Goal: Task Accomplishment & Management: Manage account settings

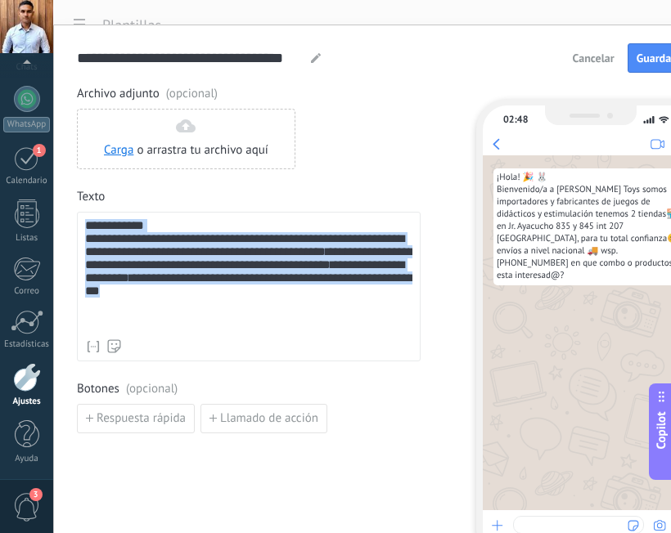
click at [325, 301] on div "**********" at bounding box center [248, 275] width 327 height 113
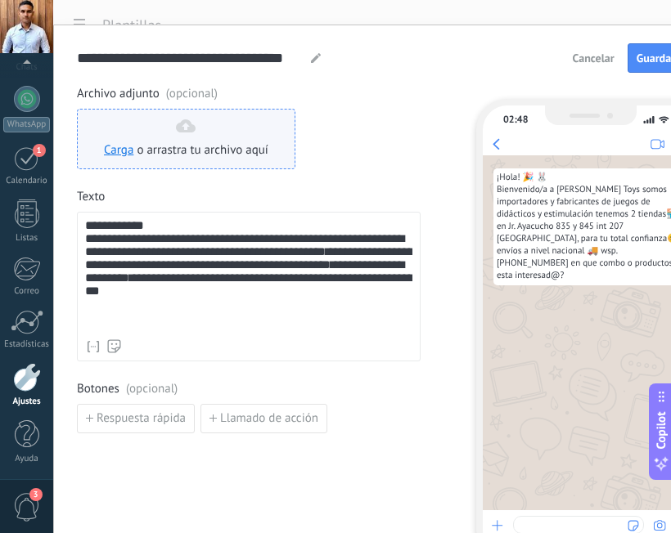
click at [234, 132] on div "Carga o arrastra tu archivo aquí Arrastra aquí" at bounding box center [186, 138] width 164 height 39
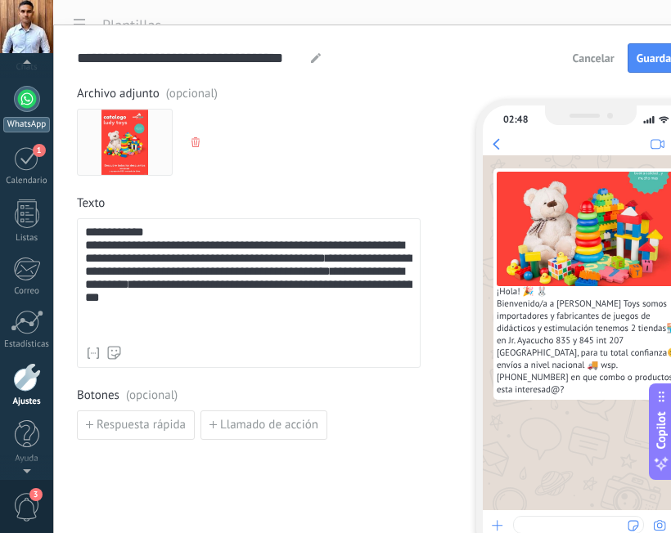
scroll to position [146, 0]
click at [194, 140] on icon "button" at bounding box center [195, 142] width 8 height 10
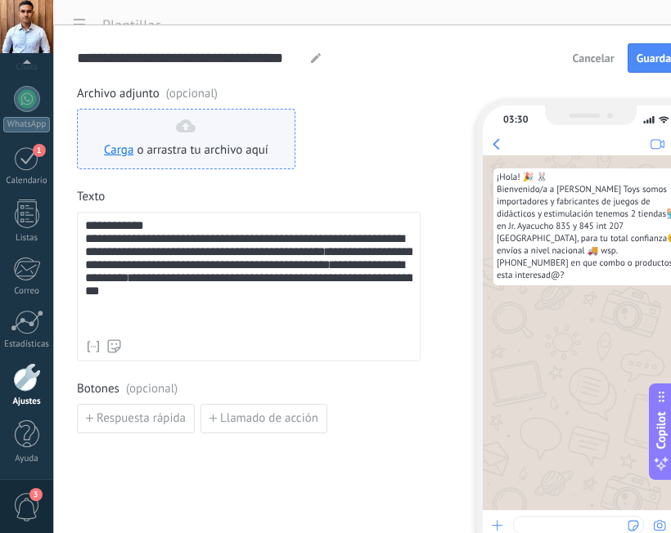
click at [159, 152] on span "o arrastra tu archivo aquí" at bounding box center [203, 150] width 132 height 16
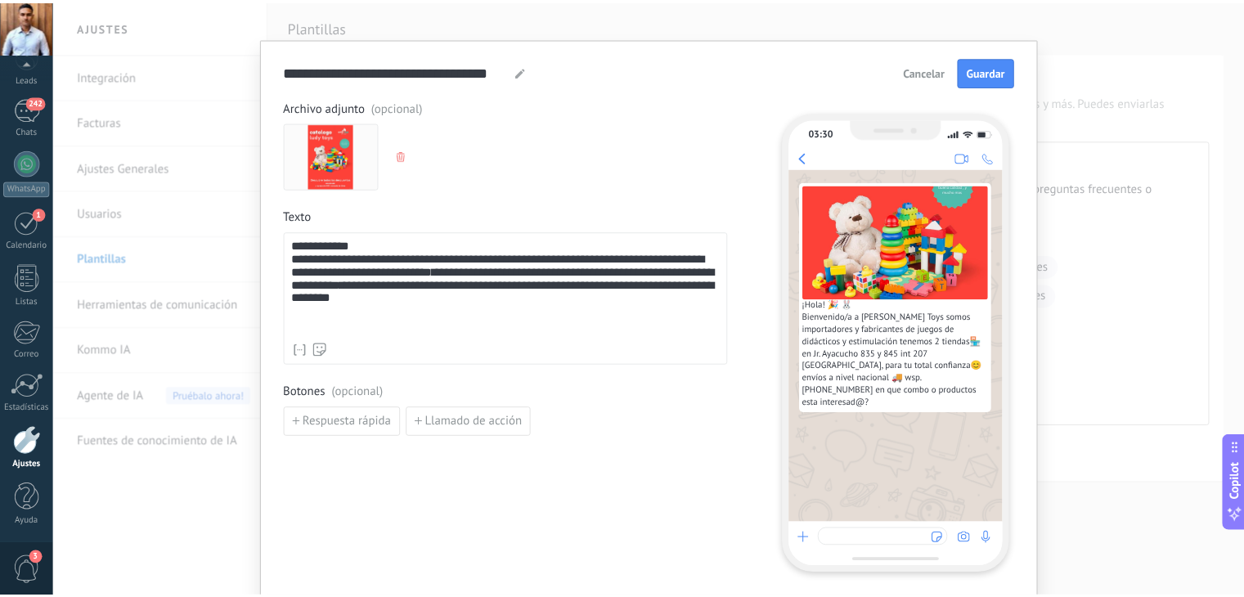
scroll to position [0, 0]
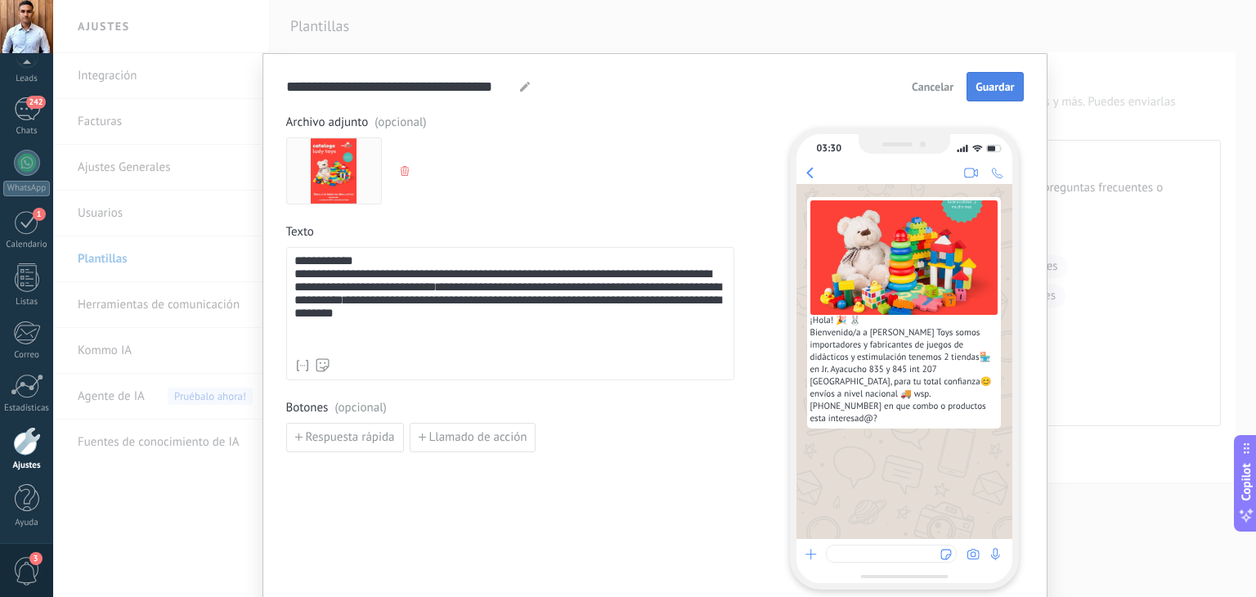
click at [670, 82] on span "Guardar" at bounding box center [995, 86] width 38 height 11
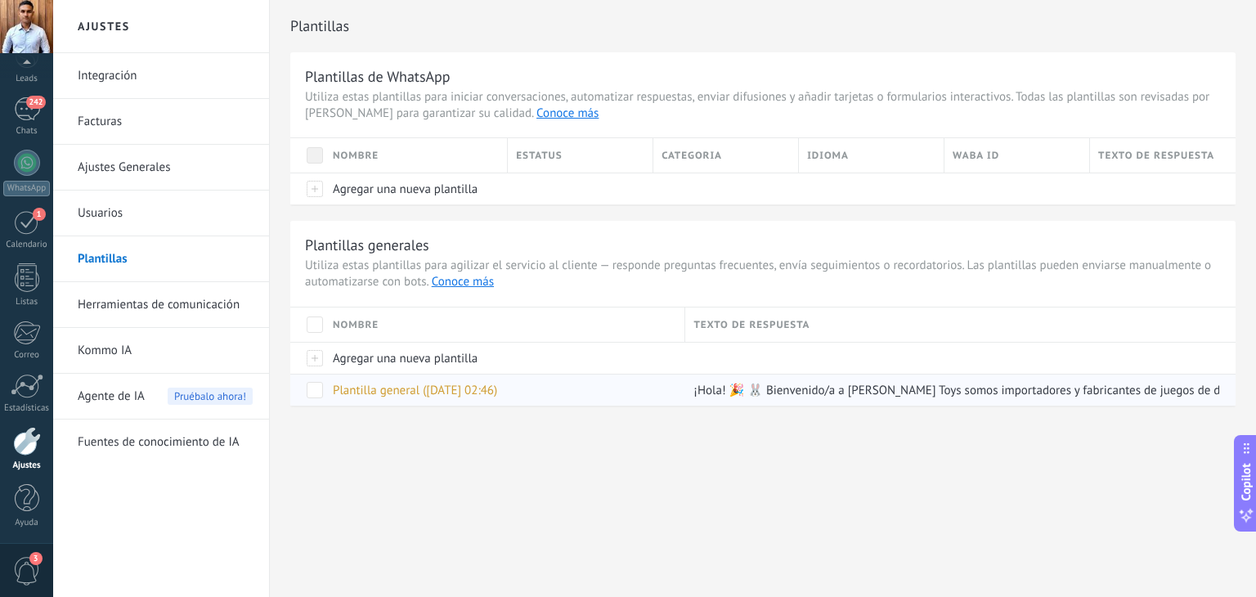
click at [321, 388] on span at bounding box center [315, 390] width 16 height 16
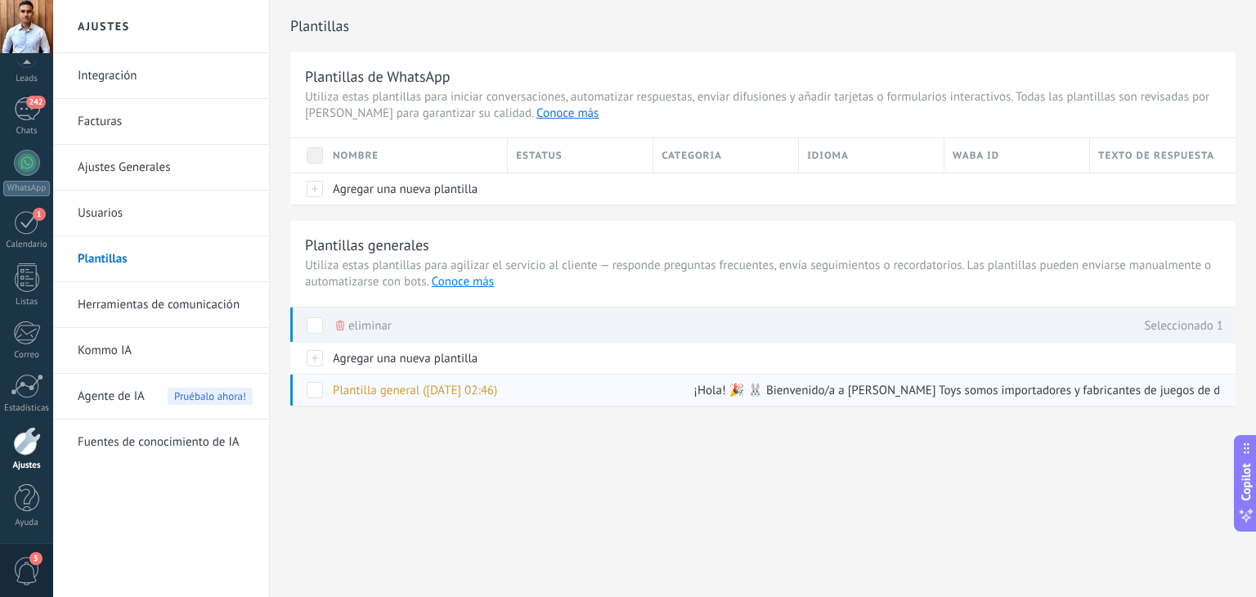
click at [316, 391] on span at bounding box center [315, 390] width 16 height 16
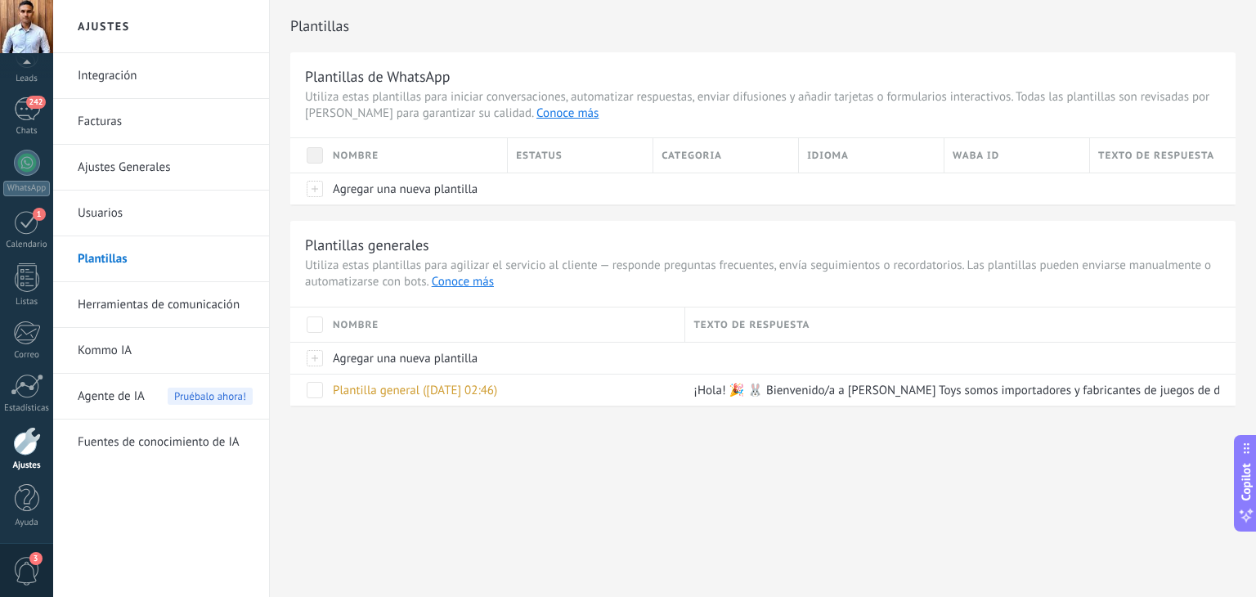
click at [118, 205] on link "Usuarios" at bounding box center [165, 214] width 175 height 46
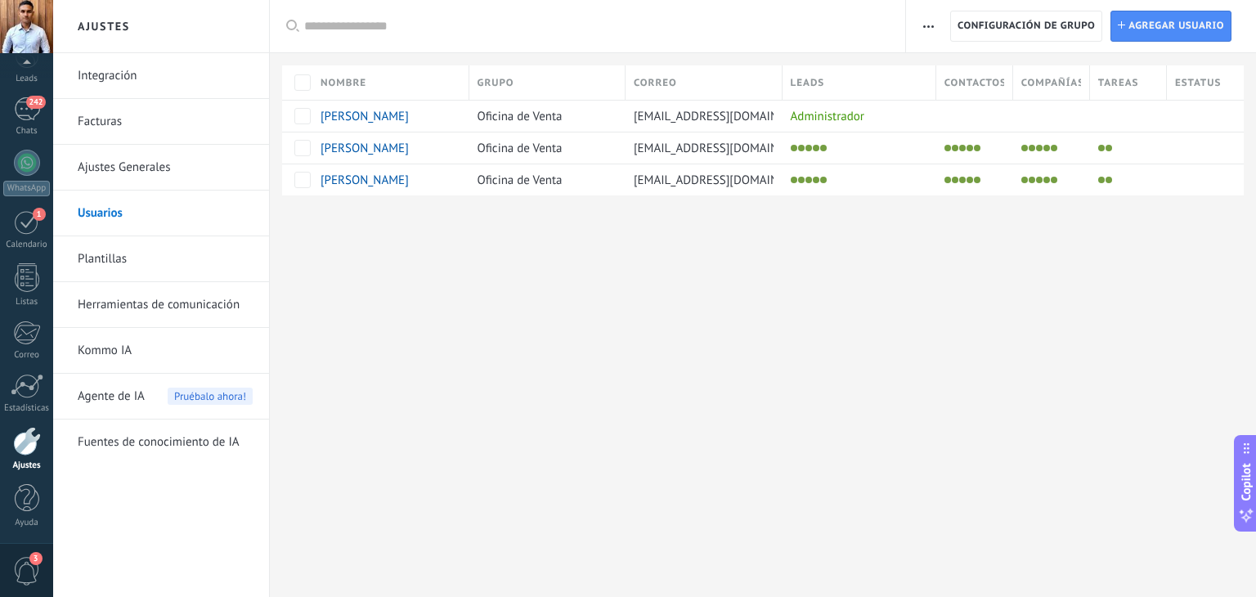
click at [114, 168] on link "Ajustes Generales" at bounding box center [165, 168] width 175 height 46
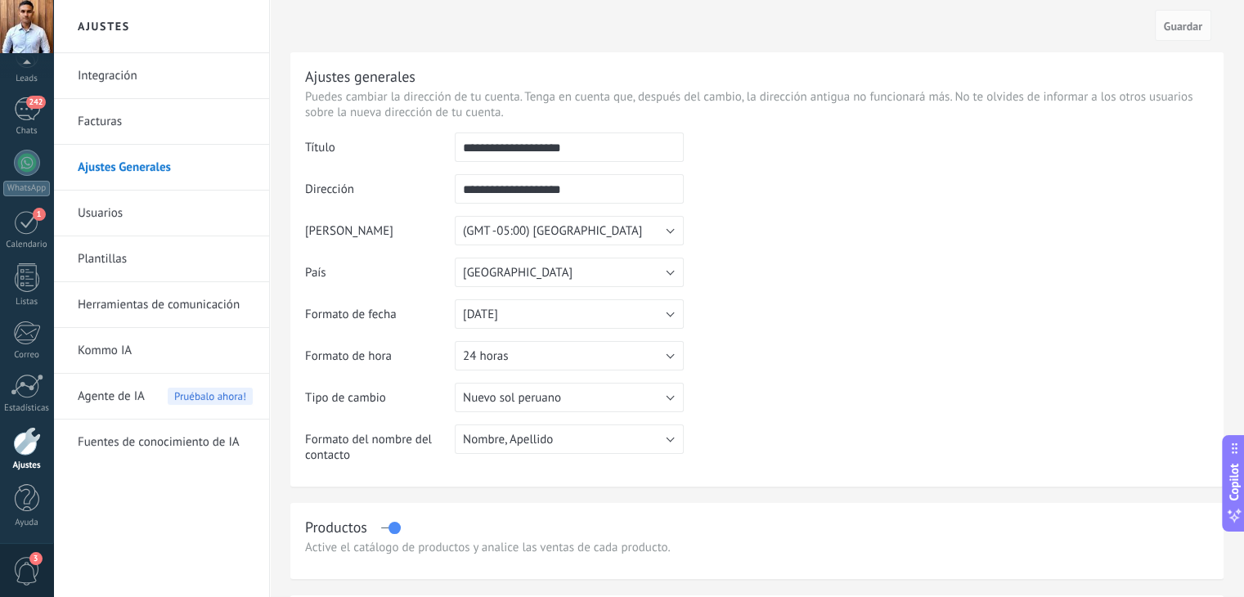
click at [132, 126] on link "Facturas" at bounding box center [165, 122] width 175 height 46
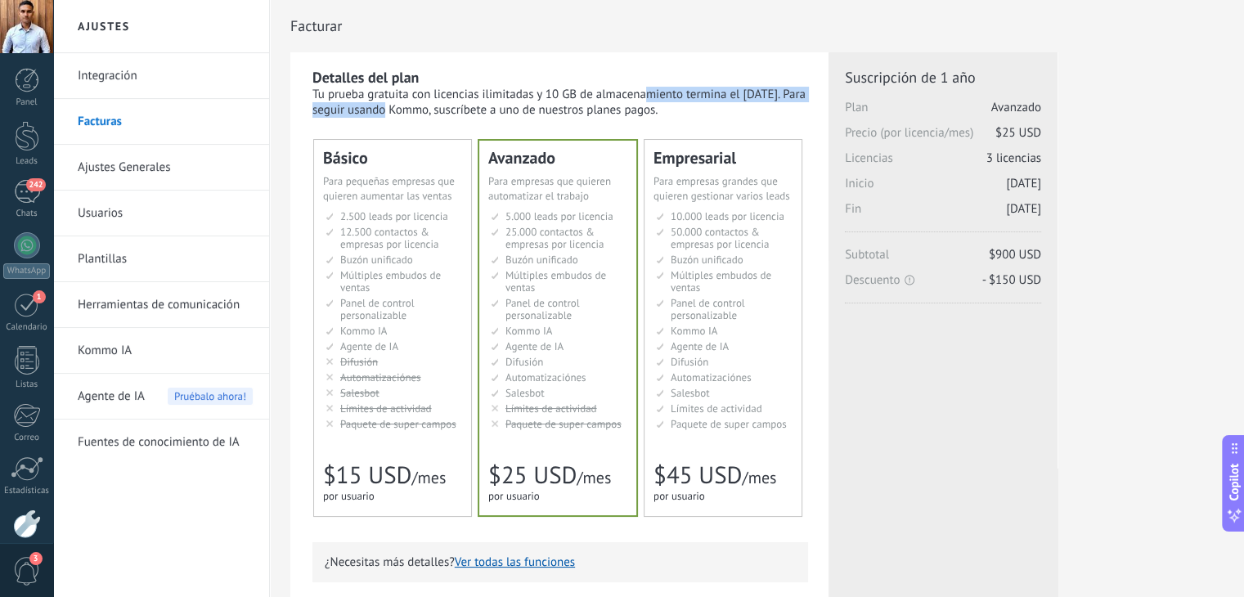
drag, startPoint x: 556, startPoint y: 92, endPoint x: 781, endPoint y: 95, distance: 224.9
click at [781, 95] on div "Tu prueba gratuita con licencias ilimitadas y 10 GB de almacenamiento termina e…" at bounding box center [560, 102] width 496 height 31
click at [786, 94] on div "Tu prueba gratuita con licencias ilimitadas y 10 GB de almacenamiento termina e…" at bounding box center [560, 102] width 496 height 31
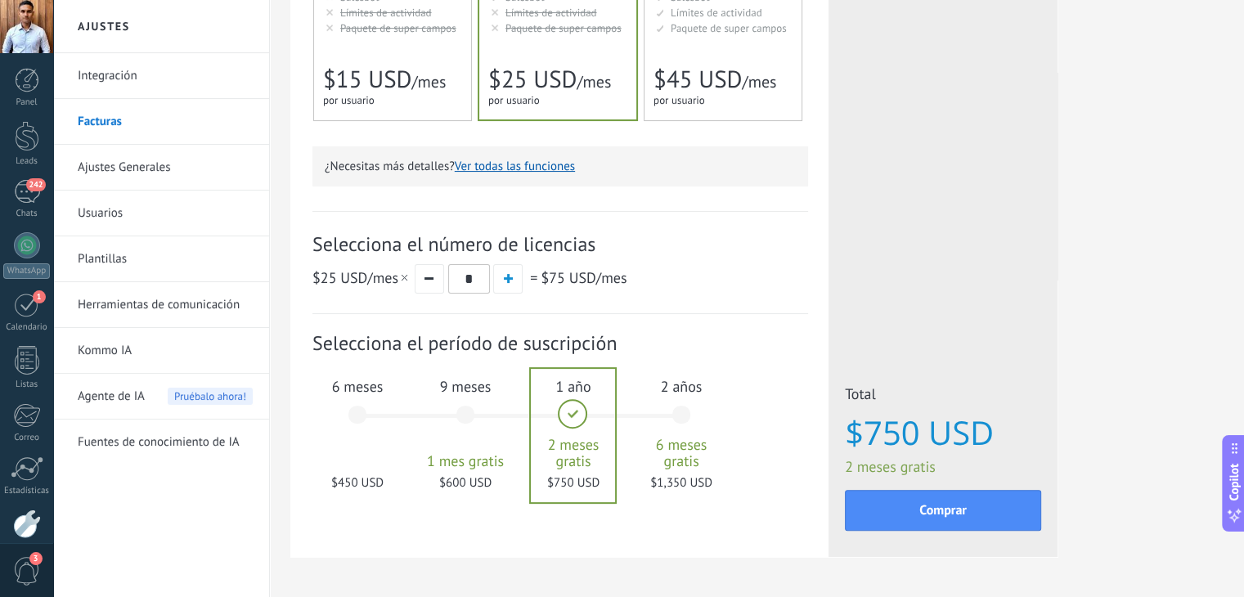
scroll to position [451, 0]
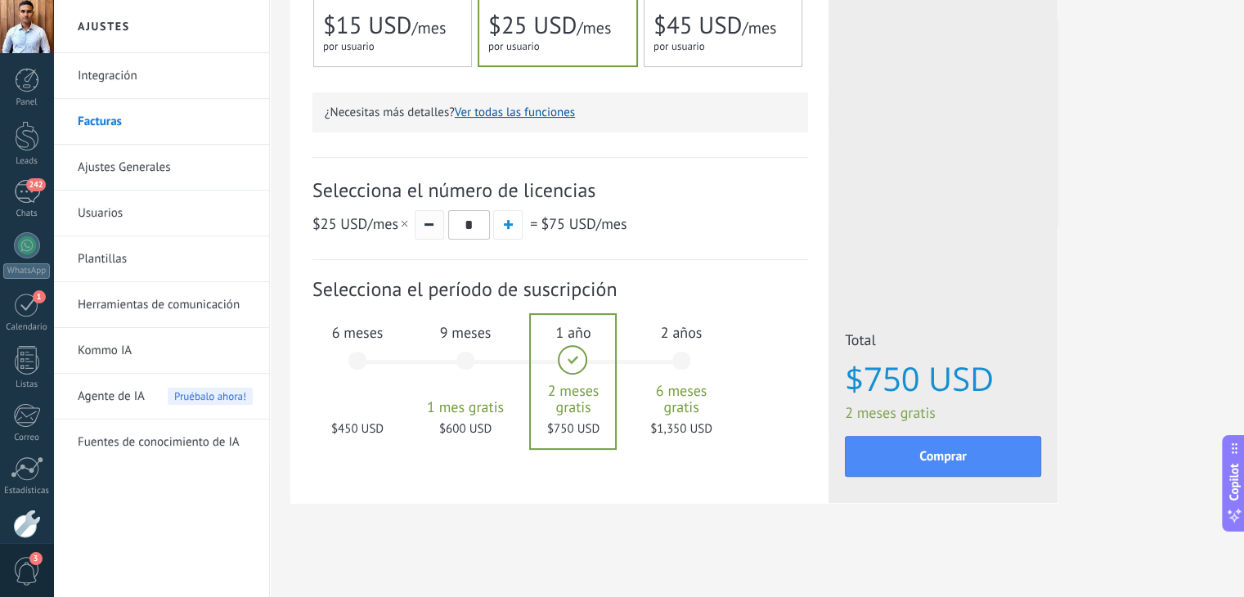
click at [429, 227] on button "button" at bounding box center [429, 224] width 29 height 29
type input "*"
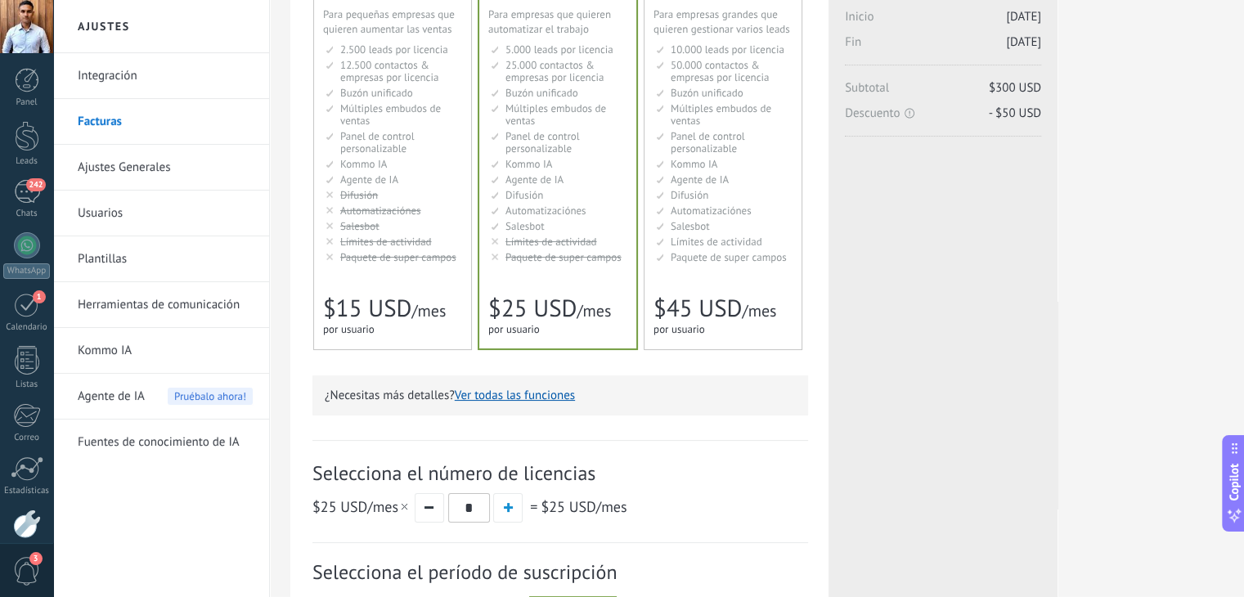
scroll to position [0, 0]
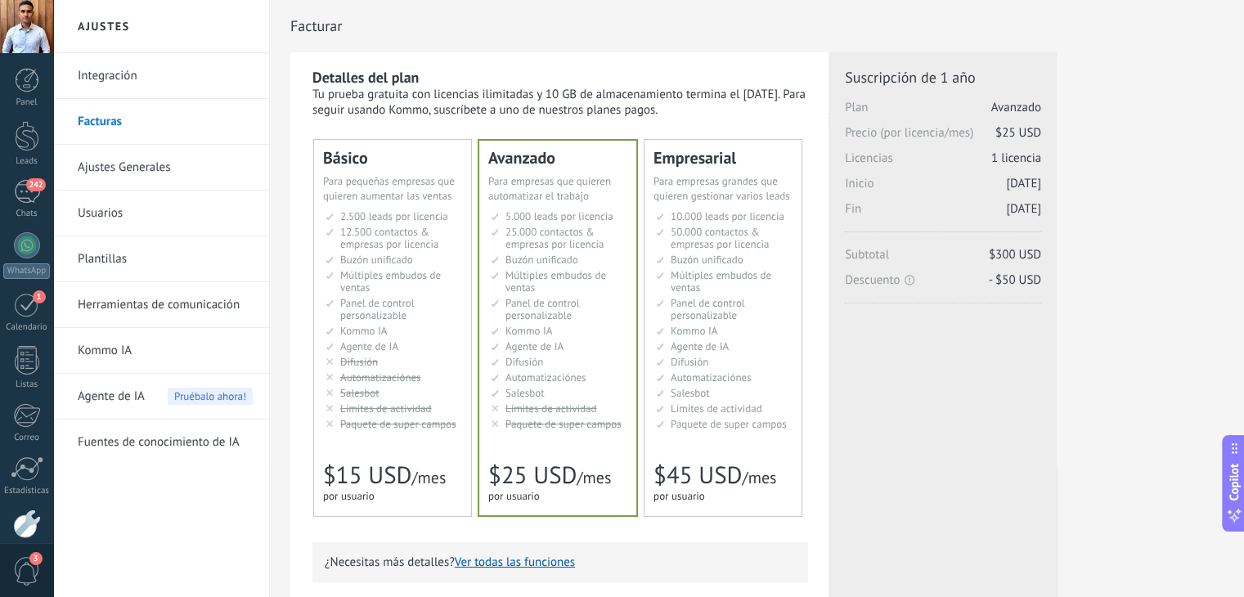
click at [126, 72] on link "Integración" at bounding box center [165, 76] width 175 height 46
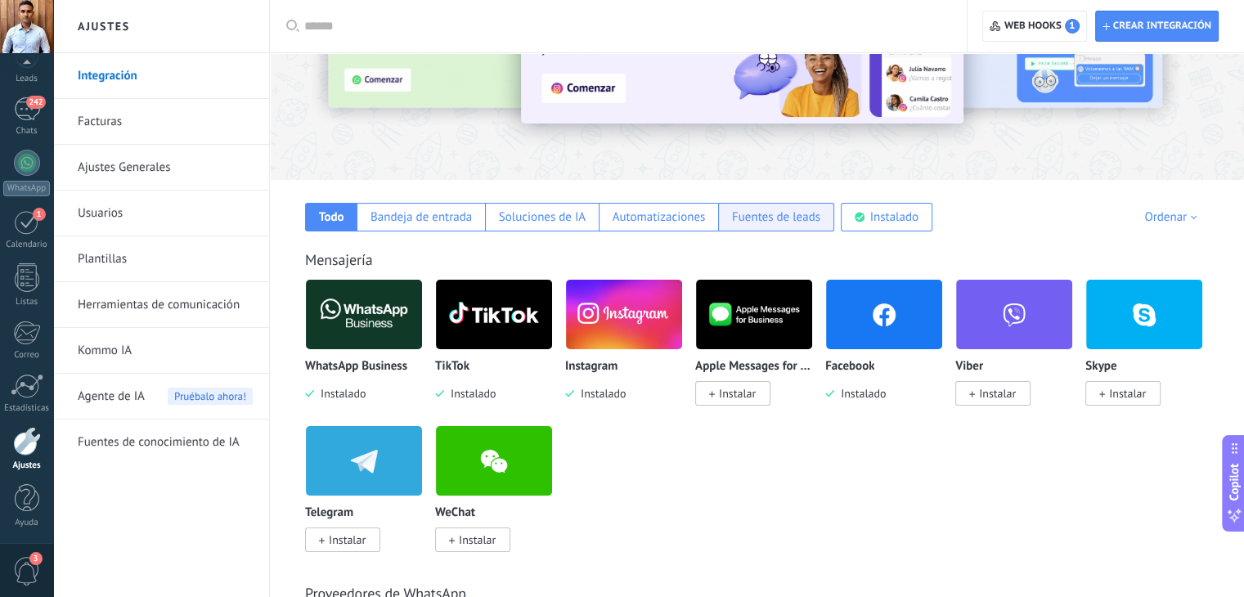
scroll to position [82, 0]
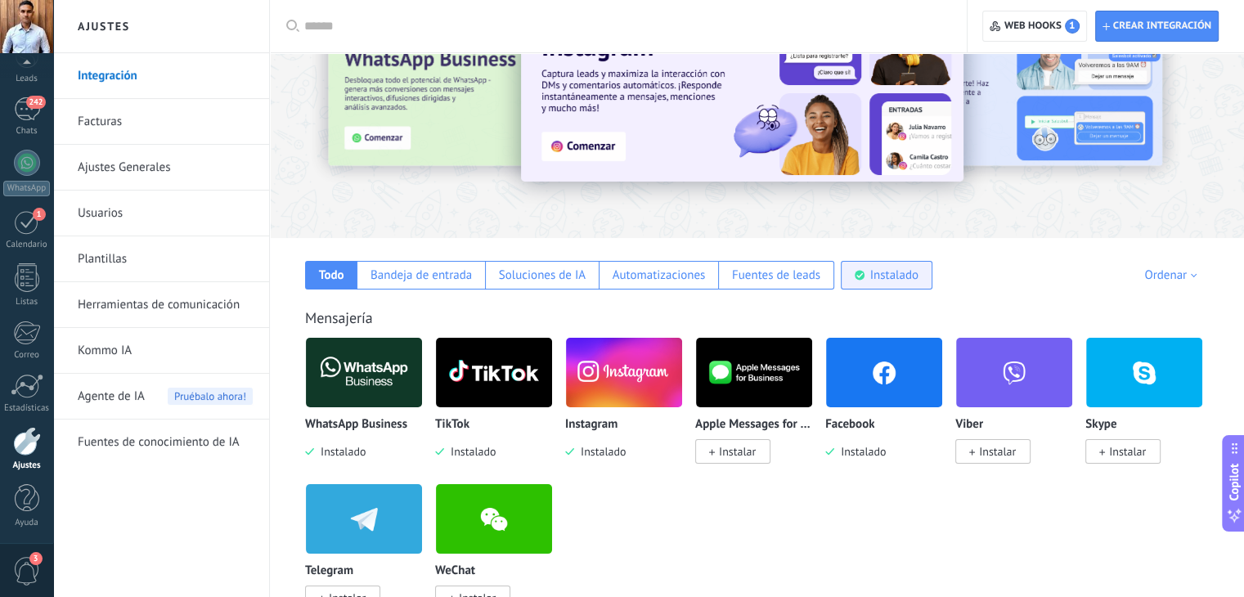
click at [912, 270] on div "Instalado" at bounding box center [894, 275] width 48 height 16
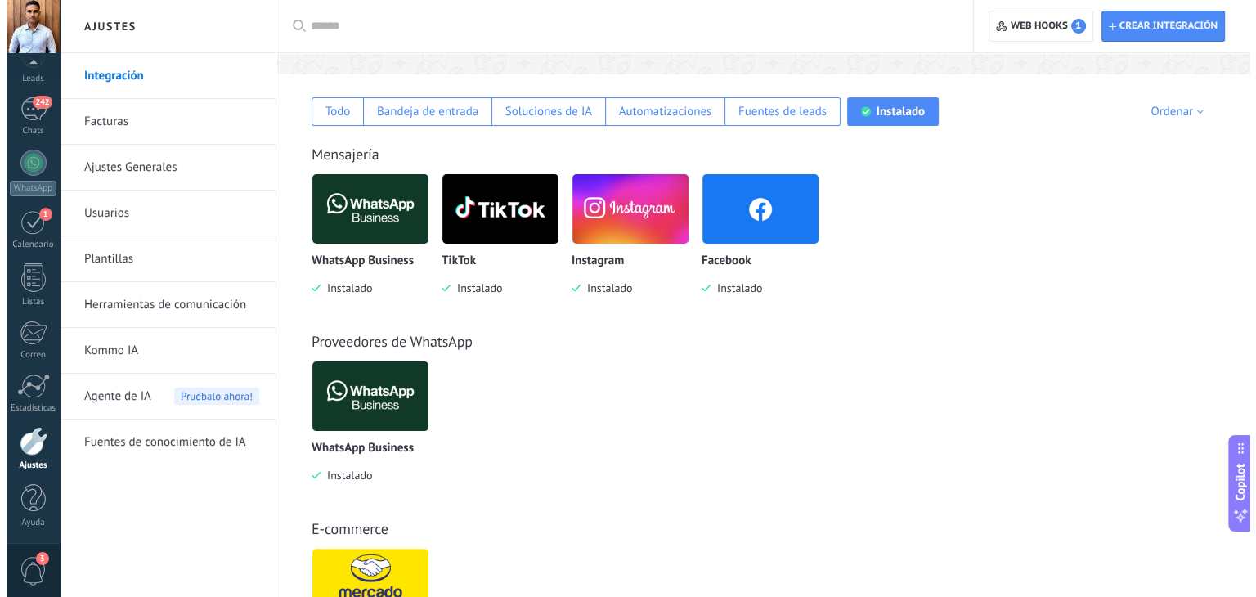
scroll to position [0, 0]
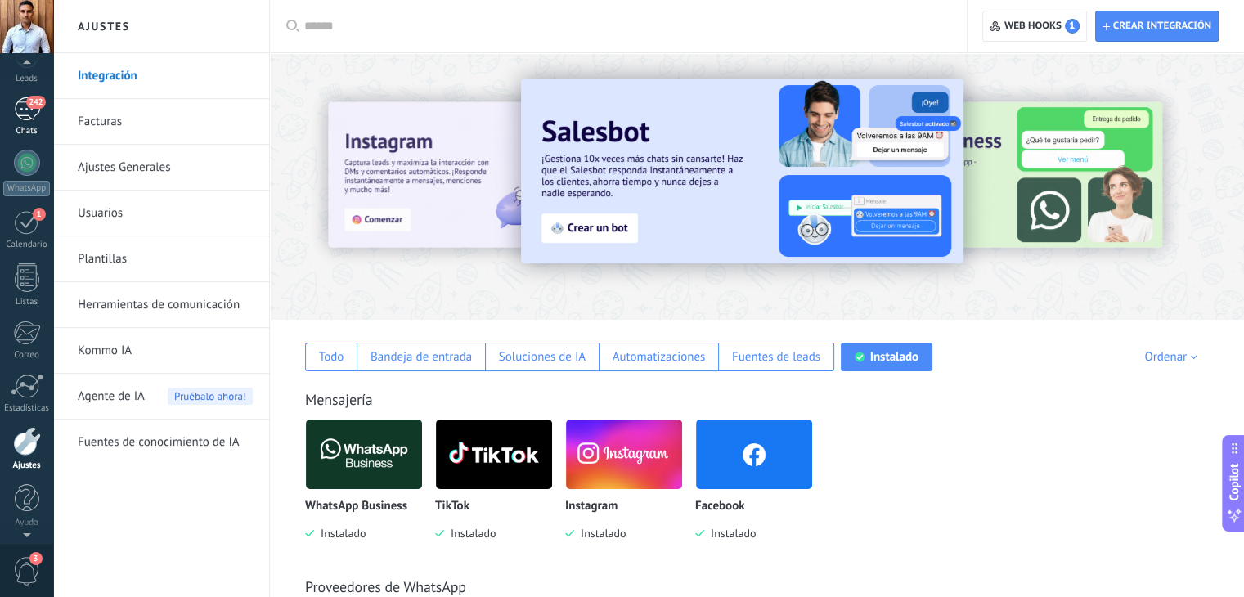
click at [24, 118] on div "242" at bounding box center [27, 109] width 26 height 24
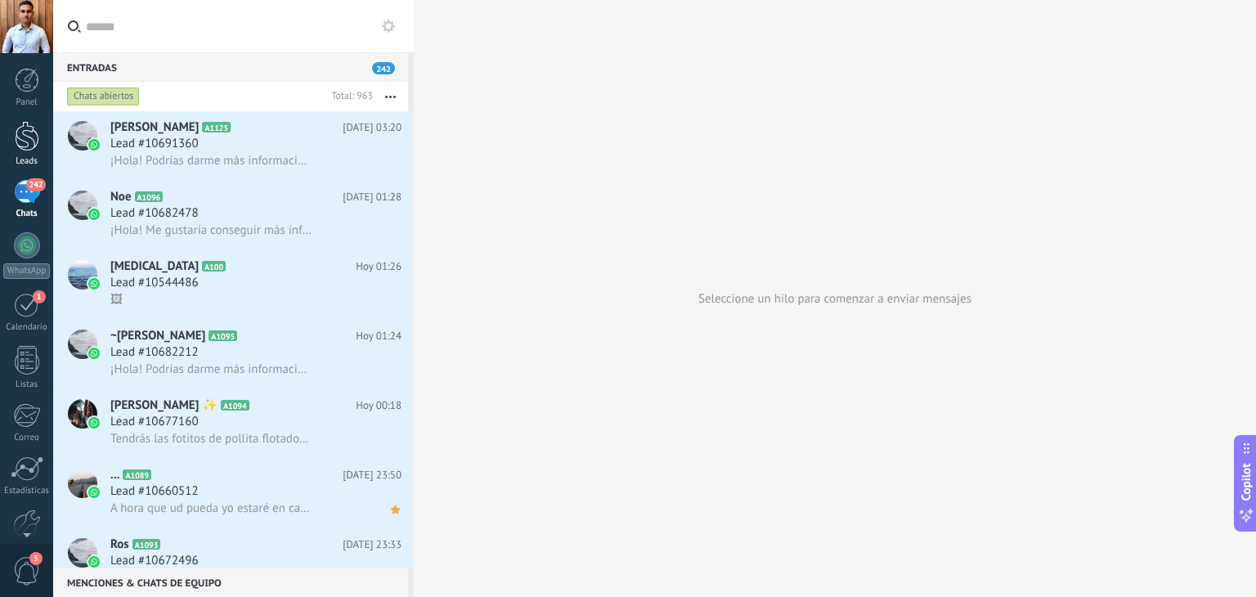
click at [43, 138] on link "Leads" at bounding box center [26, 144] width 53 height 46
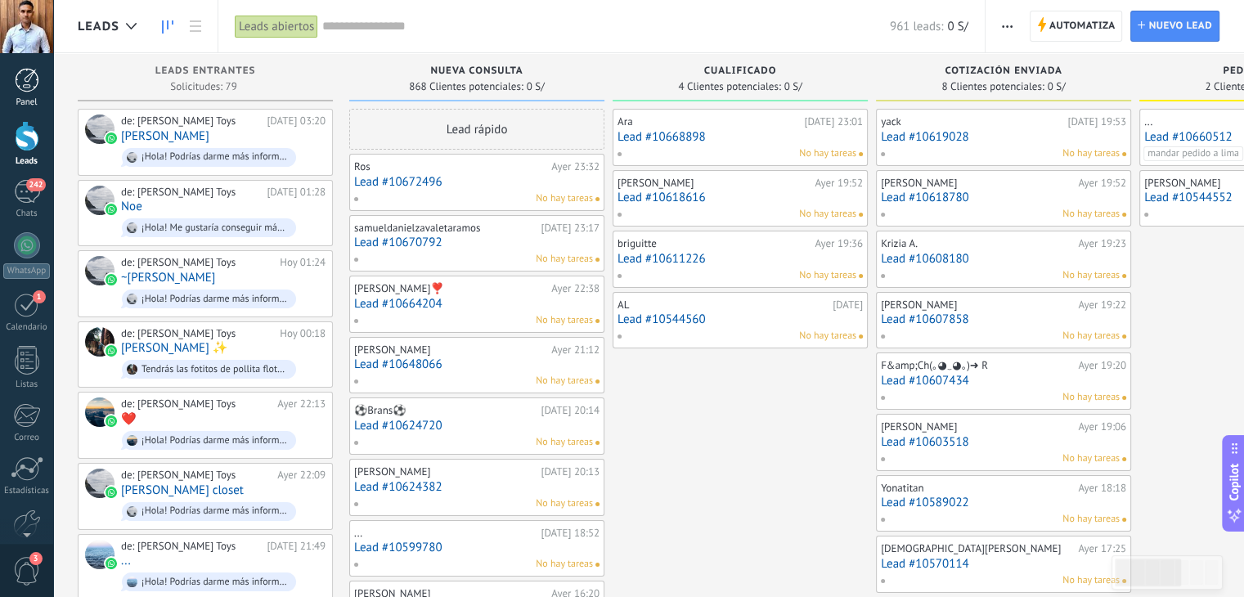
click at [36, 101] on div "Panel" at bounding box center [26, 102] width 47 height 11
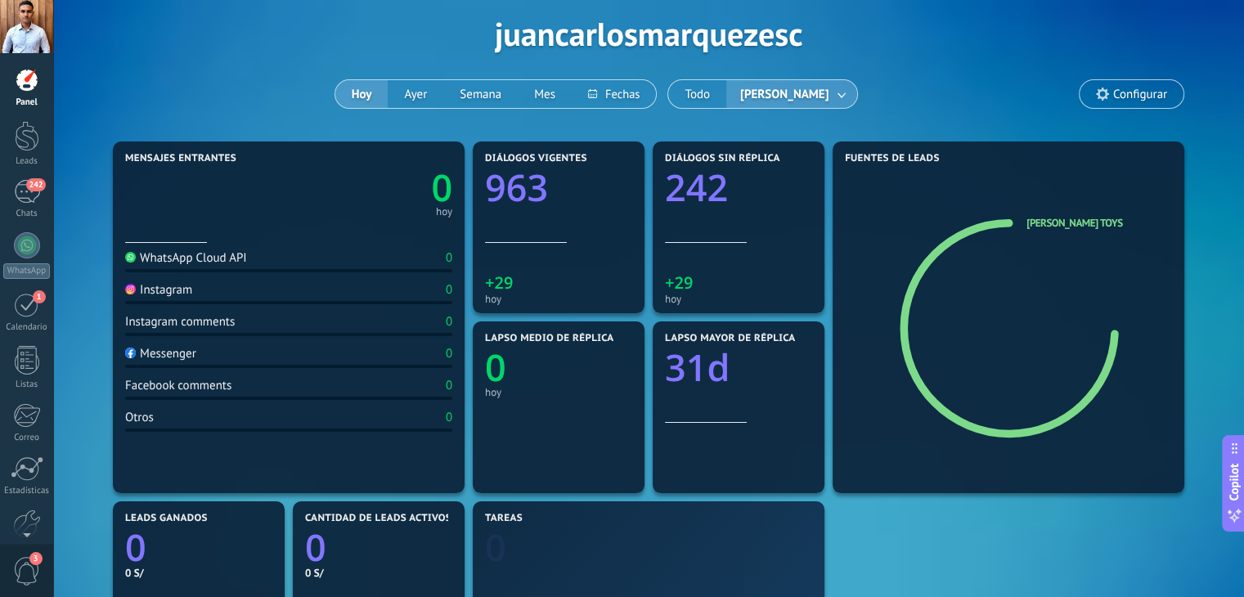
scroll to position [164, 0]
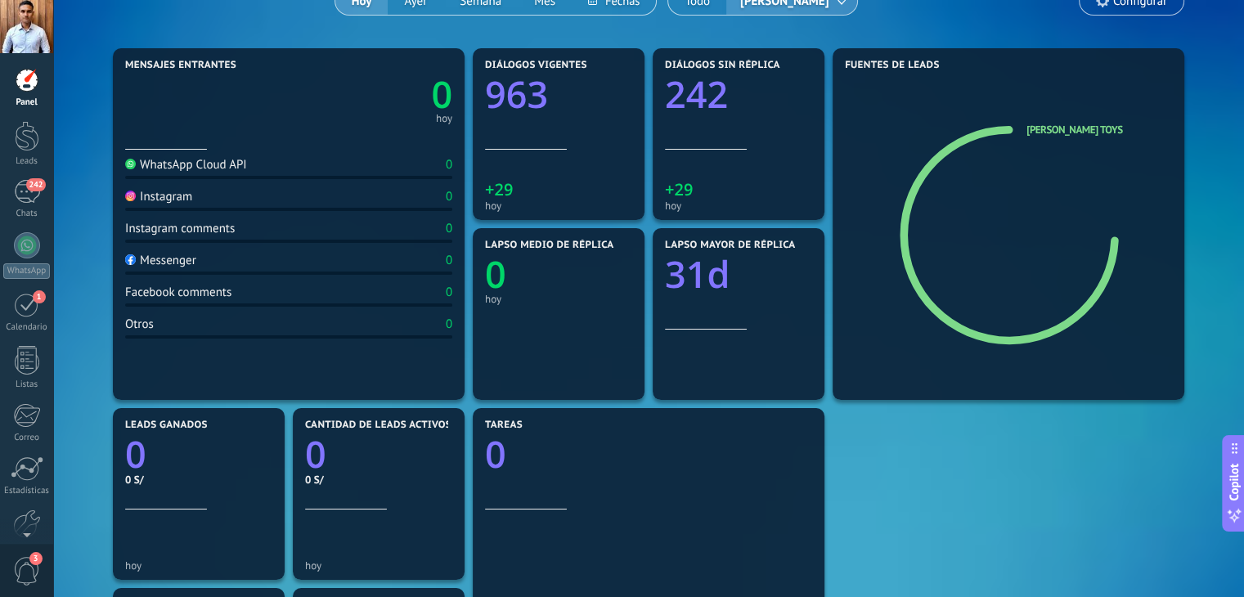
click at [163, 197] on div "Instagram" at bounding box center [158, 197] width 67 height 16
click at [196, 170] on div "WhatsApp Cloud API" at bounding box center [186, 165] width 122 height 16
click at [159, 231] on div "Instagram comments" at bounding box center [180, 229] width 110 height 16
click at [167, 268] on div "Messenger" at bounding box center [160, 261] width 71 height 16
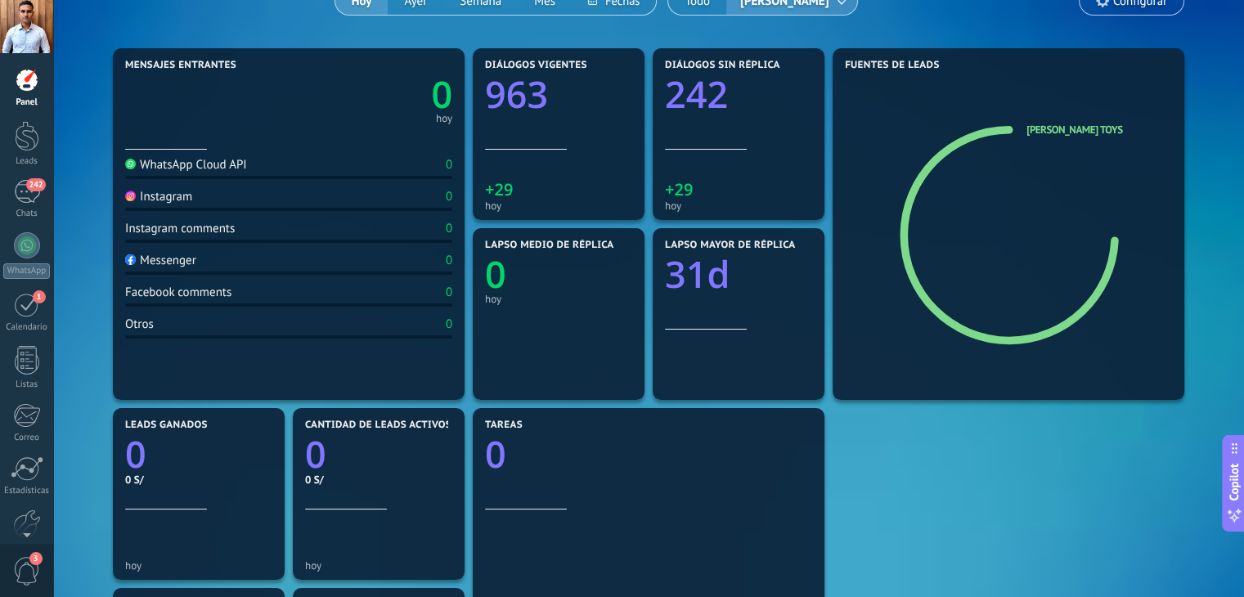
click at [171, 290] on div "Facebook comments" at bounding box center [178, 293] width 106 height 16
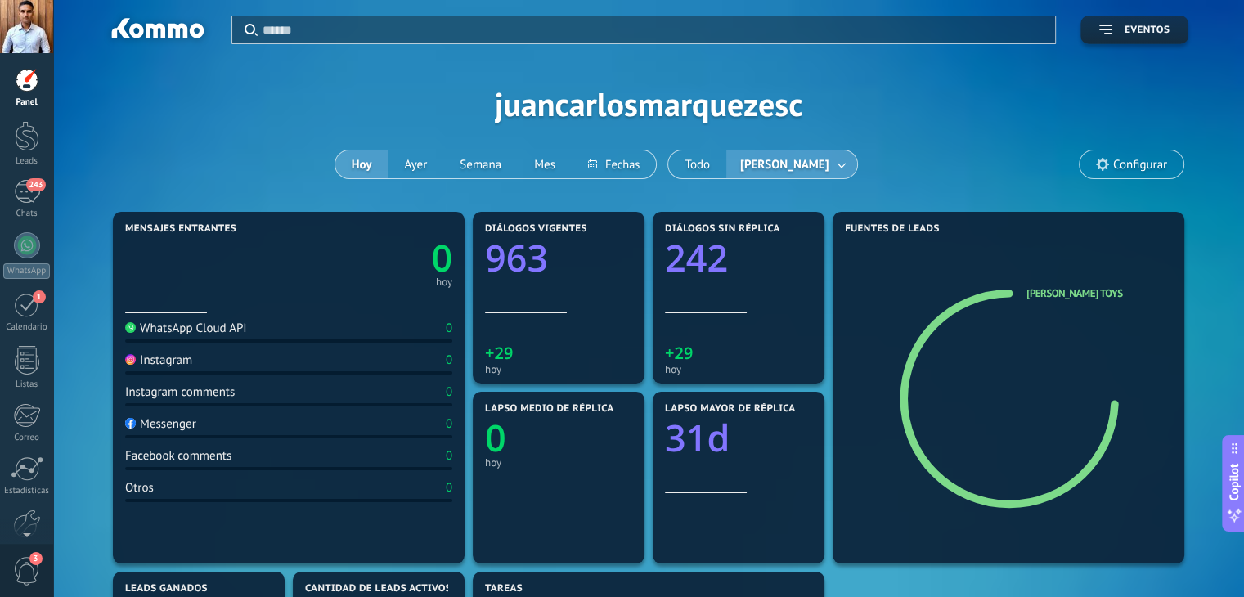
scroll to position [82, 0]
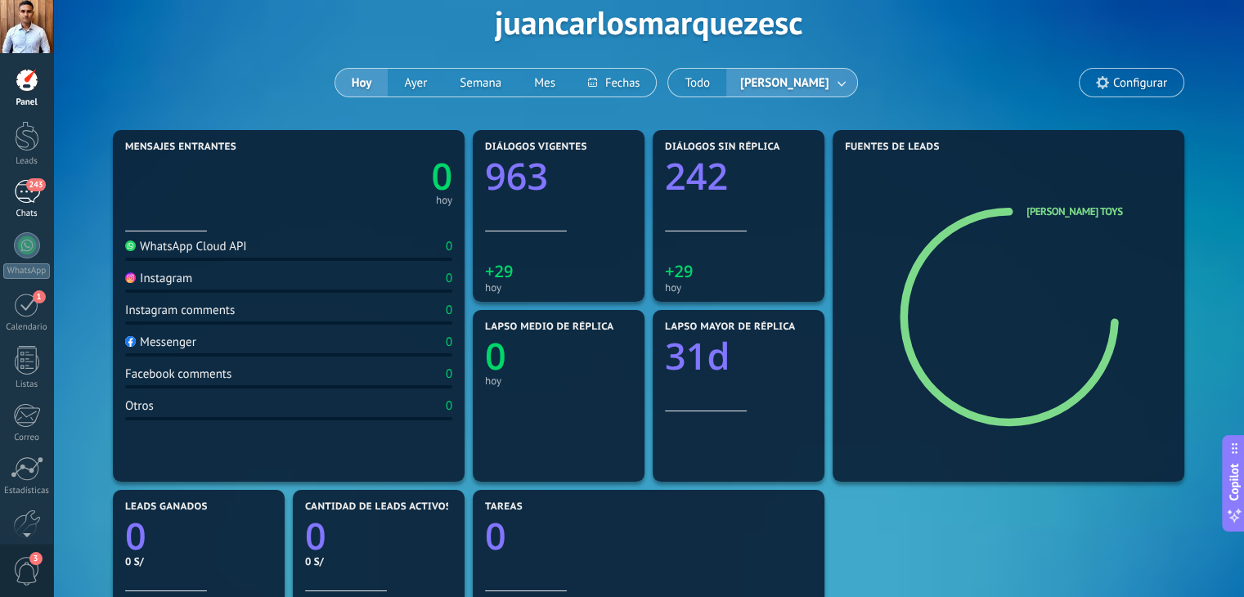
click at [19, 192] on div "243" at bounding box center [27, 192] width 26 height 24
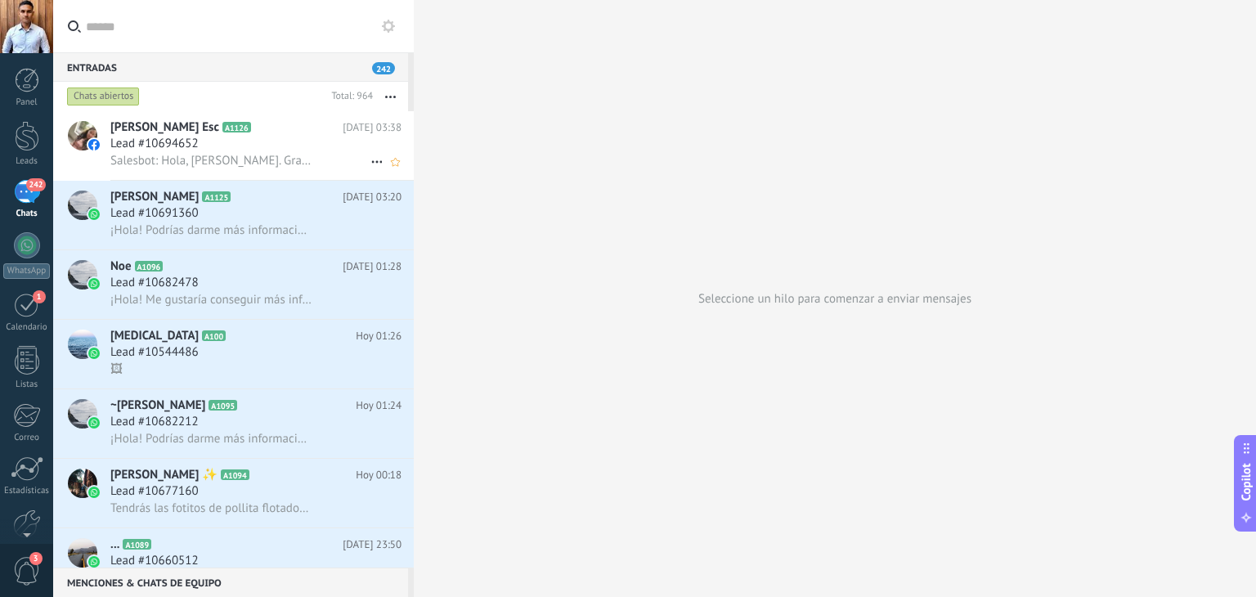
click at [276, 152] on div "Lead #10694652" at bounding box center [255, 144] width 291 height 16
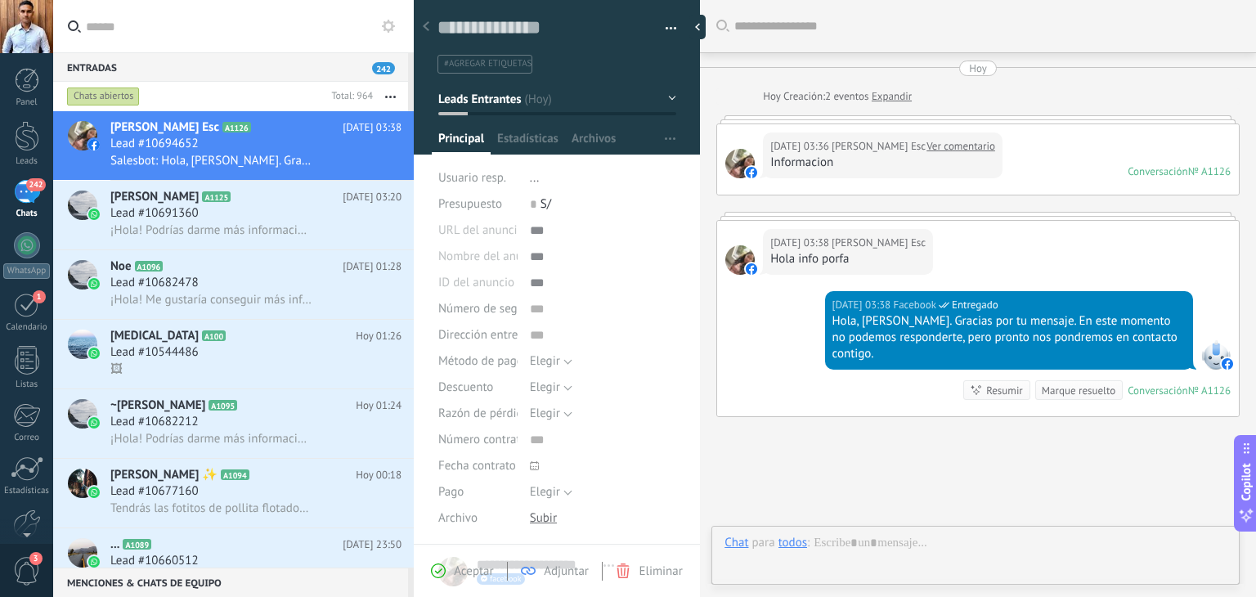
scroll to position [104, 0]
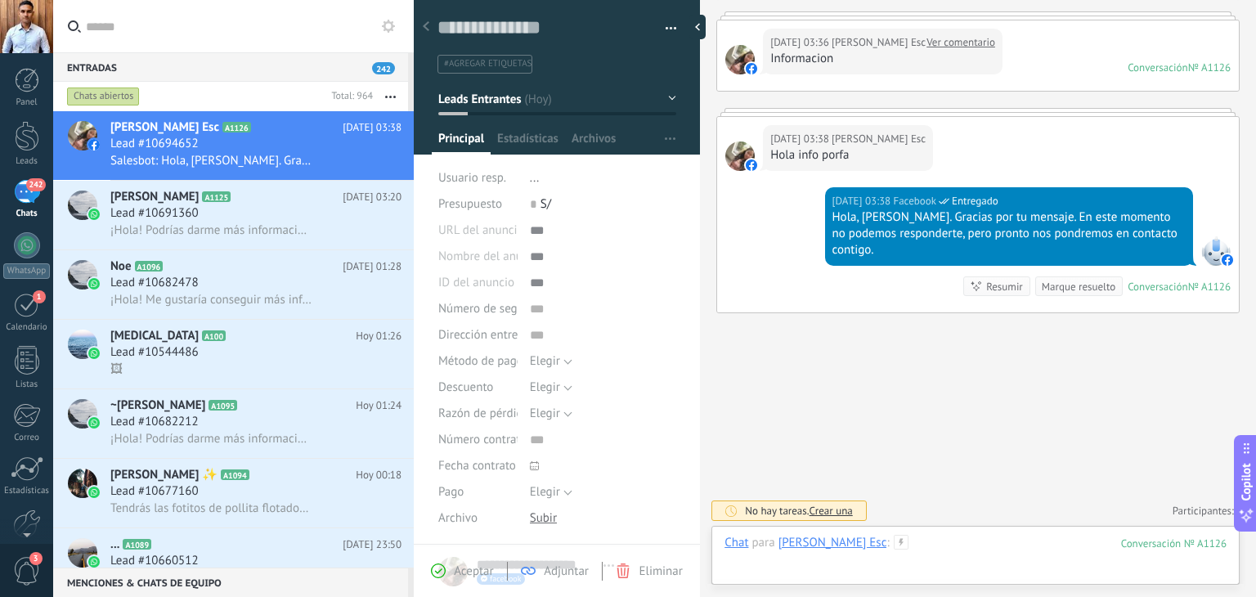
click at [936, 549] on div at bounding box center [976, 559] width 502 height 49
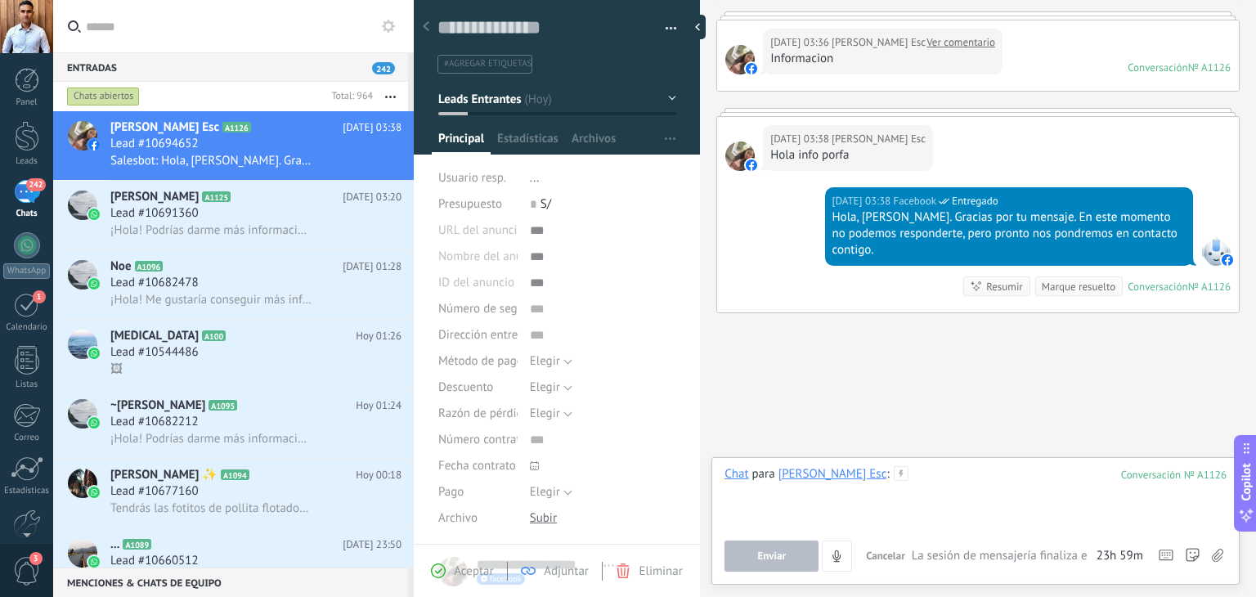
scroll to position [0, 0]
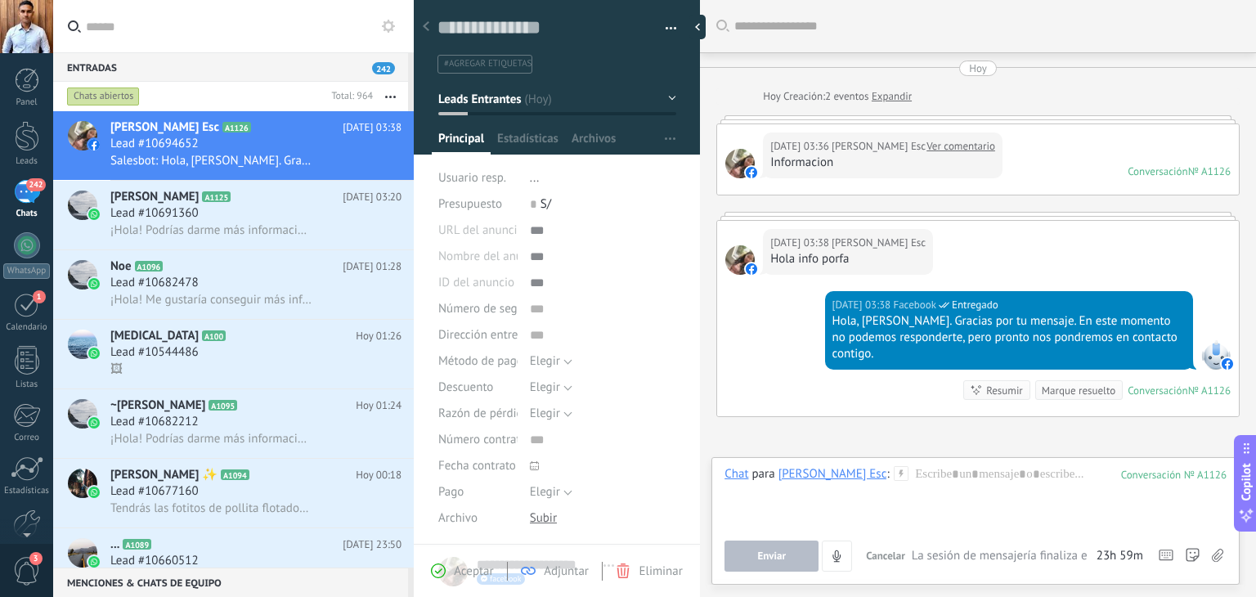
click at [806, 161] on div "Informacion" at bounding box center [882, 163] width 225 height 16
click at [953, 145] on link "Ver comentario" at bounding box center [961, 146] width 69 height 16
click at [940, 487] on div at bounding box center [976, 497] width 502 height 62
click at [958, 146] on link "Ver comentario" at bounding box center [961, 146] width 69 height 16
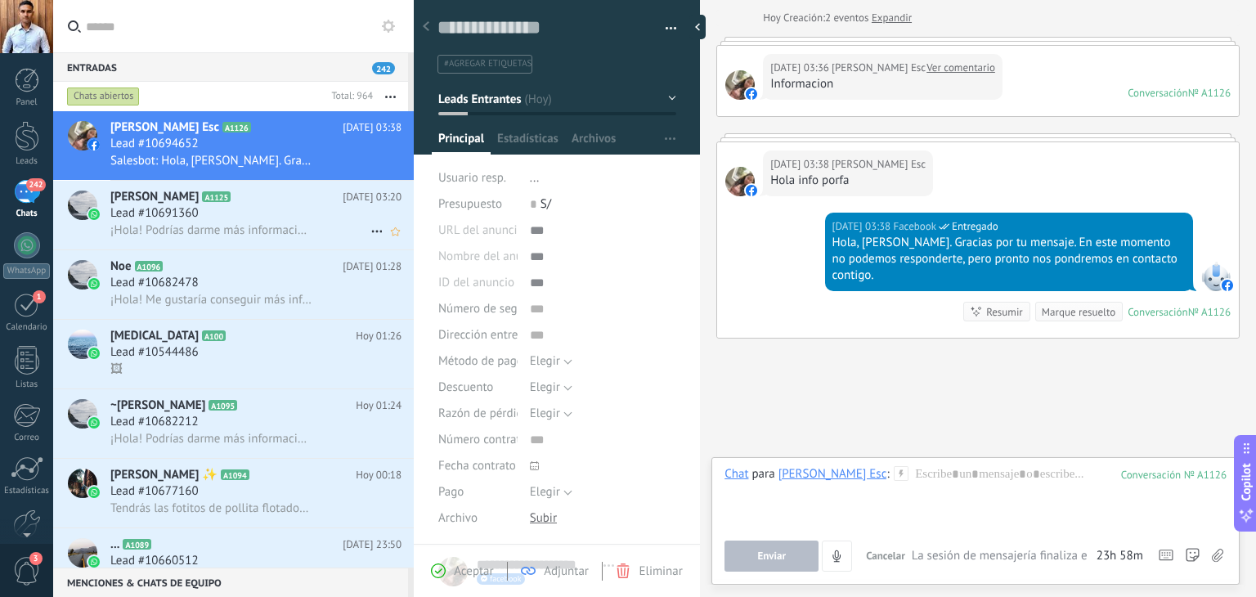
scroll to position [105, 0]
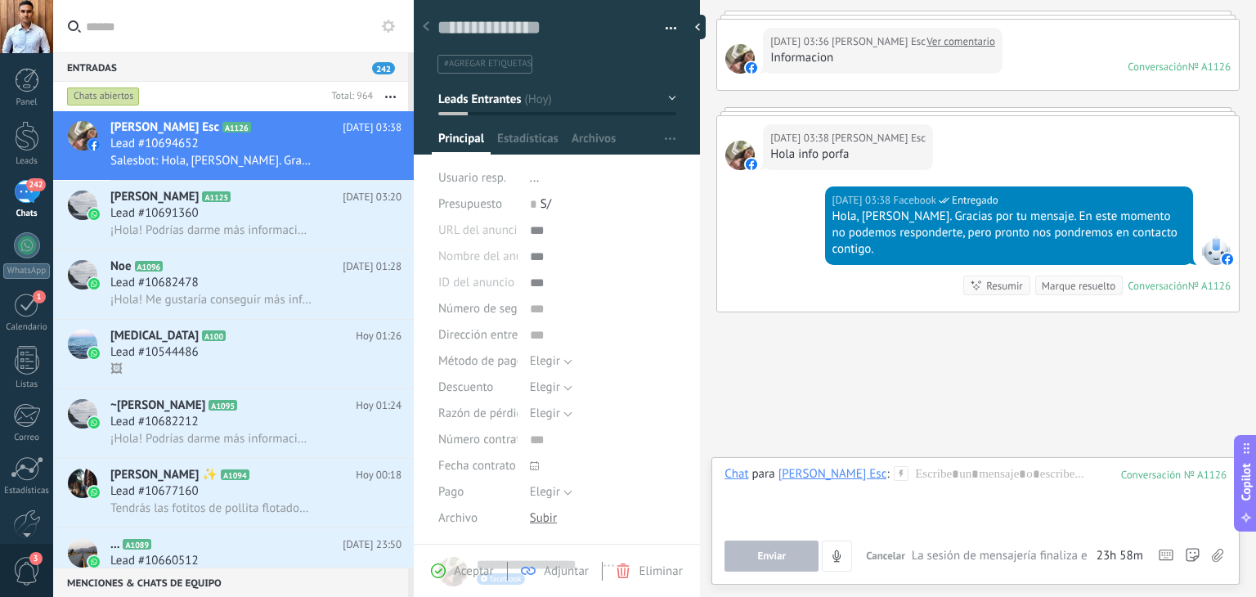
click at [569, 104] on button "Leads Entrantes" at bounding box center [557, 98] width 238 height 29
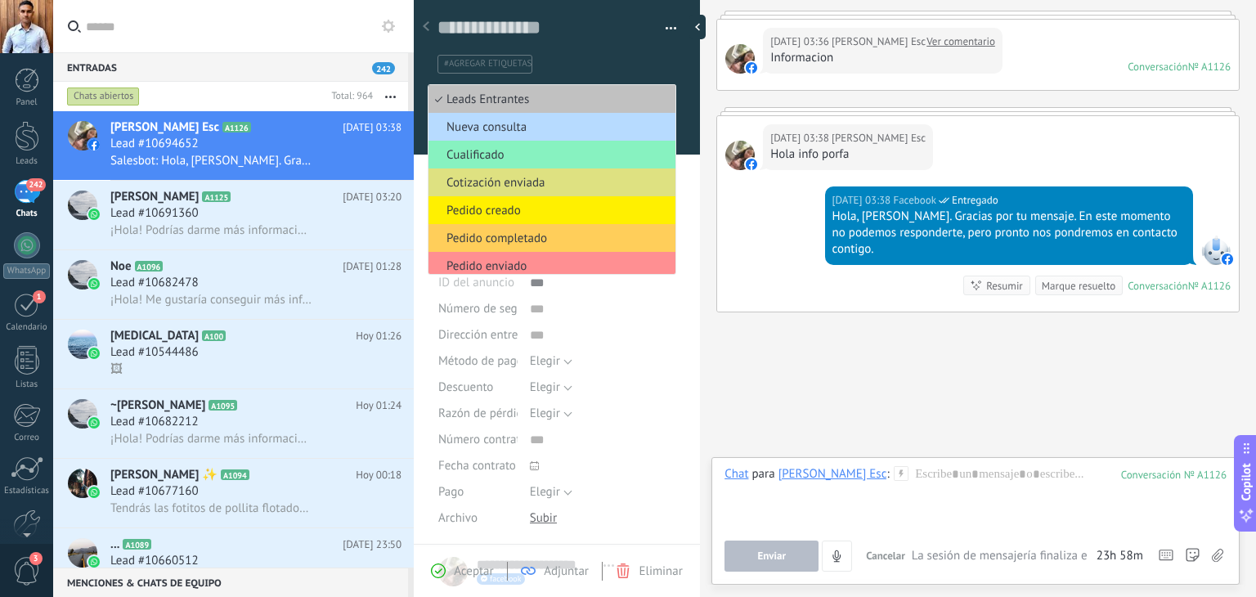
click at [536, 131] on span "Nueva consulta" at bounding box center [550, 127] width 242 height 16
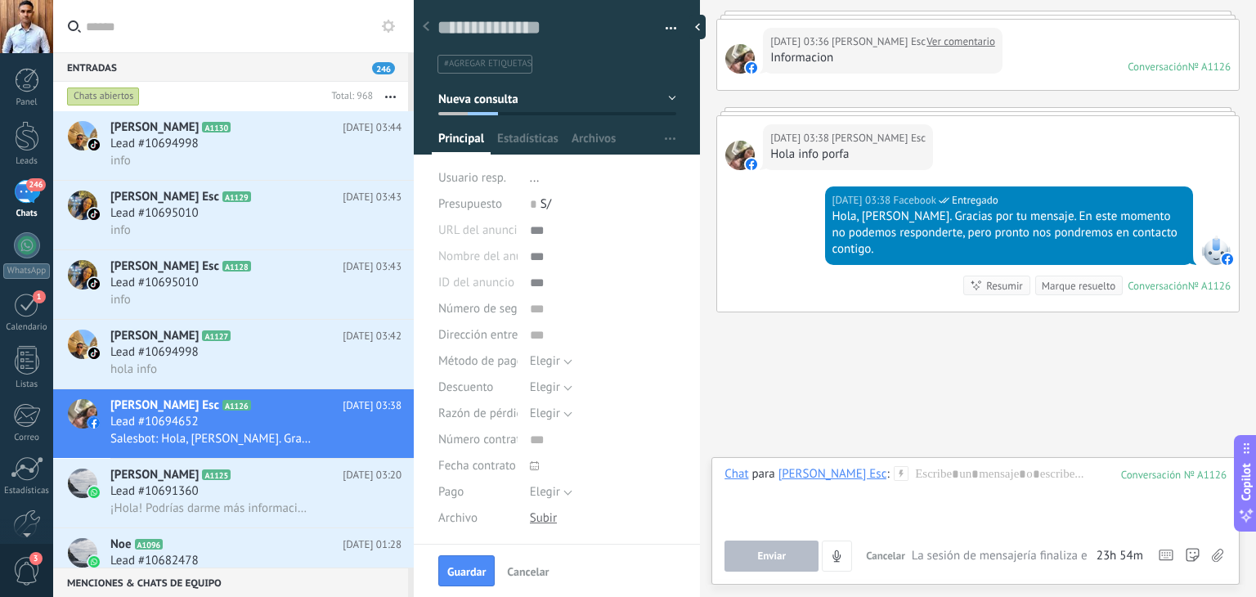
click at [873, 382] on div "Buscar Carga más Hoy Hoy Creación: 2 eventos Expandir Hoy 03:36 Milagros Sanche…" at bounding box center [978, 246] width 556 height 702
click at [763, 355] on div "Buscar Carga más Hoy Hoy Creación: 2 eventos Expandir Hoy 03:36 Milagros Sanche…" at bounding box center [978, 246] width 556 height 702
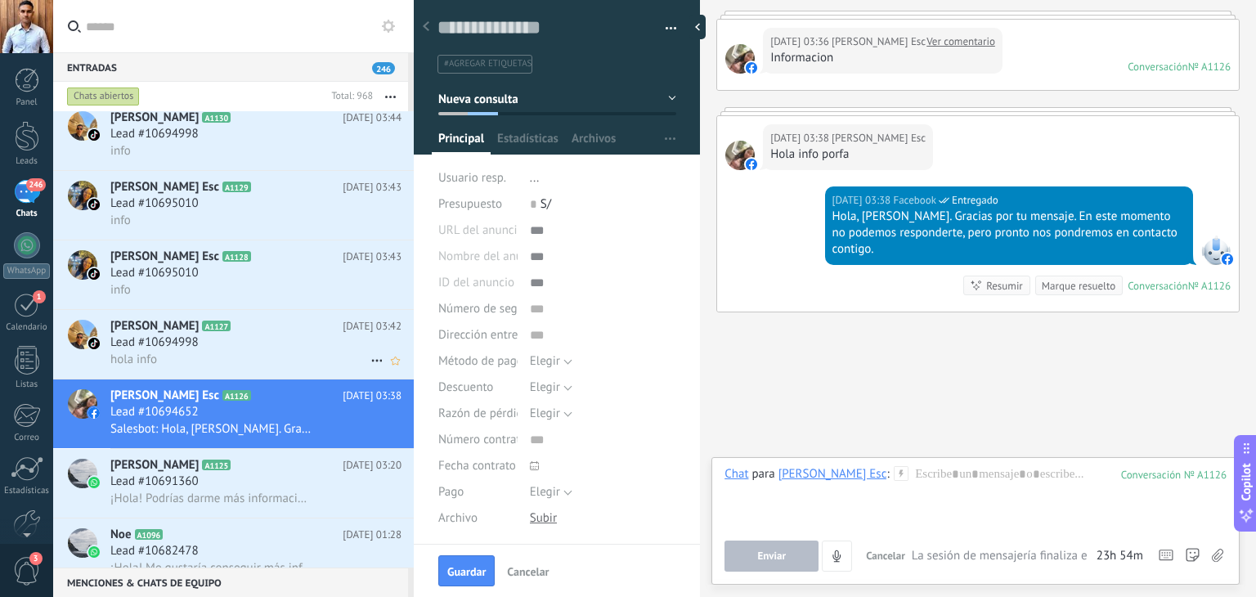
scroll to position [0, 0]
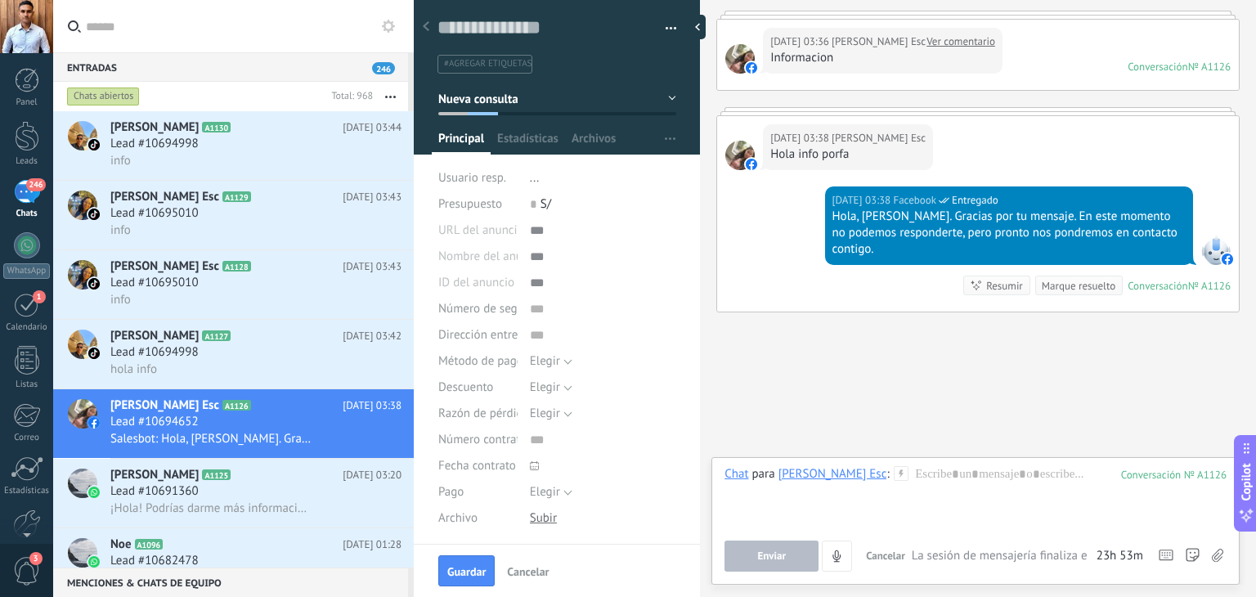
click at [772, 371] on div "Buscar Carga más Hoy Hoy Creación: 2 eventos Expandir Hoy 03:36 Milagros Sanche…" at bounding box center [978, 246] width 556 height 702
click at [770, 288] on div "Hoy 03:38 Facebook Entregado Hola, Milagros Sanchez Esc. Gracias por tu mensaje…" at bounding box center [978, 248] width 522 height 125
click at [311, 14] on input "text" at bounding box center [243, 26] width 315 height 52
click at [828, 390] on div "Buscar Carga más Hoy Hoy Creación: 2 eventos Expandir Hoy 03:36 Milagros Sanche…" at bounding box center [978, 246] width 556 height 702
click at [313, 27] on input "text" at bounding box center [243, 26] width 315 height 52
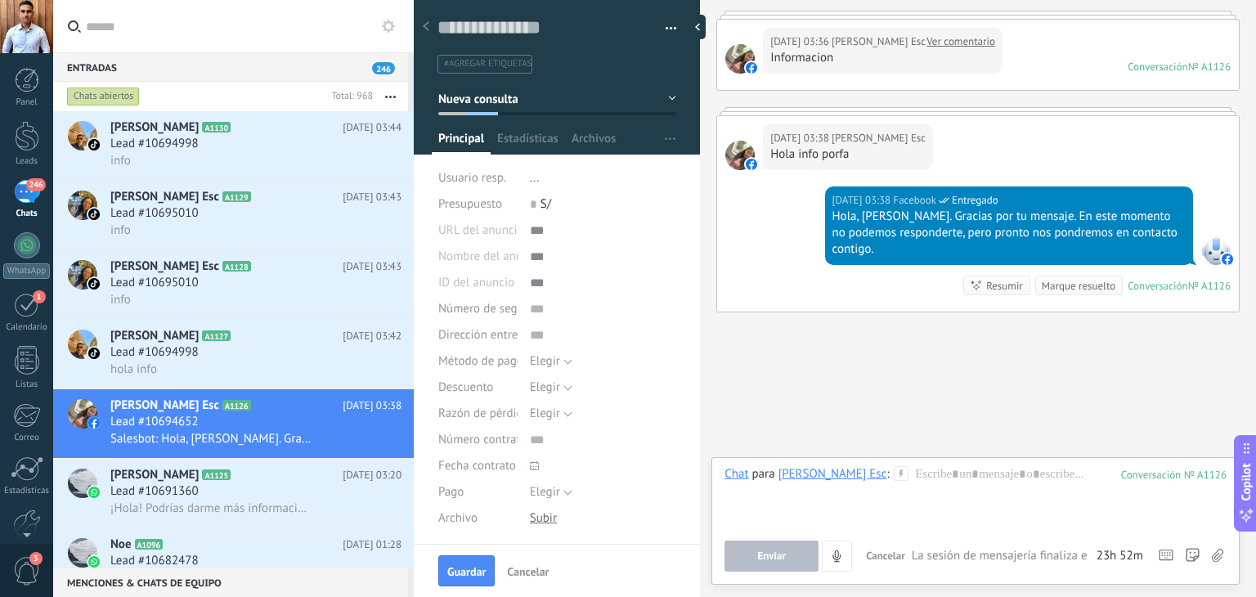
click at [896, 372] on div "Buscar Carga más Hoy Hoy Creación: 2 eventos Expandir Hoy 03:36 Milagros Sanche…" at bounding box center [978, 246] width 556 height 702
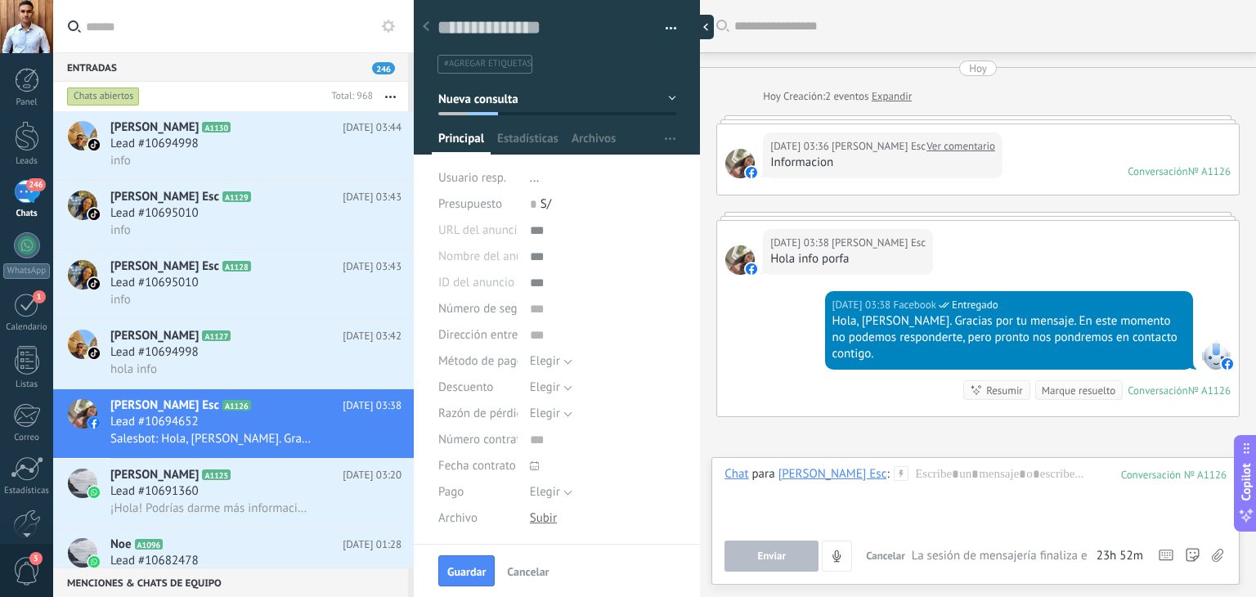
click at [709, 25] on div at bounding box center [701, 27] width 25 height 25
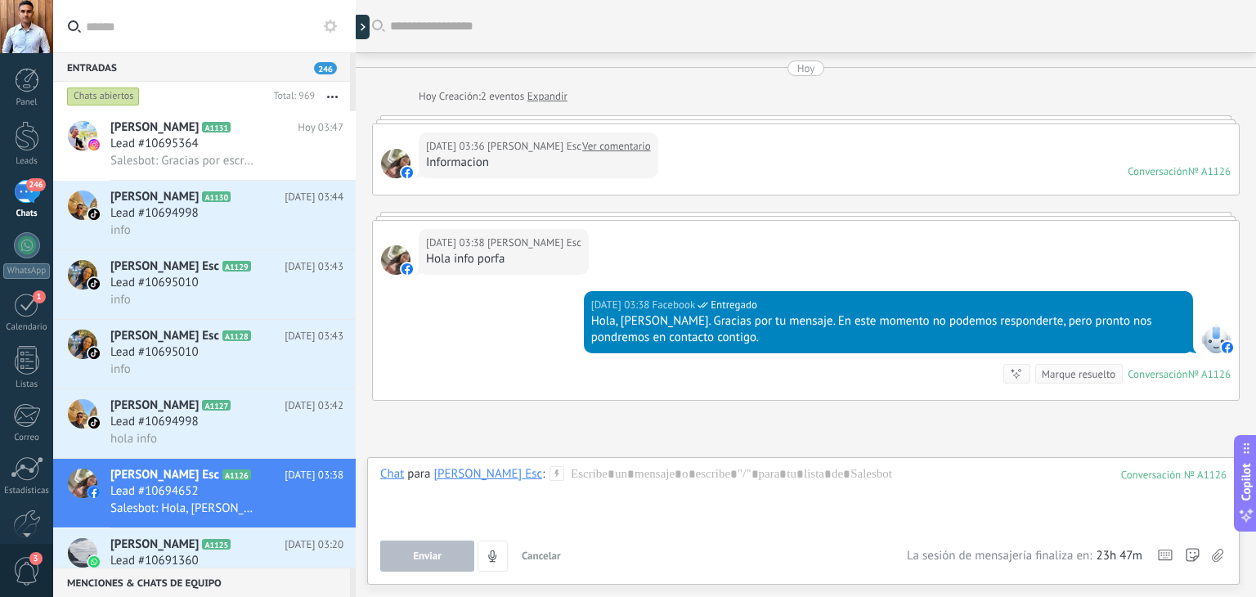
type textarea "**********"
